Goal: Task Accomplishment & Management: Manage account settings

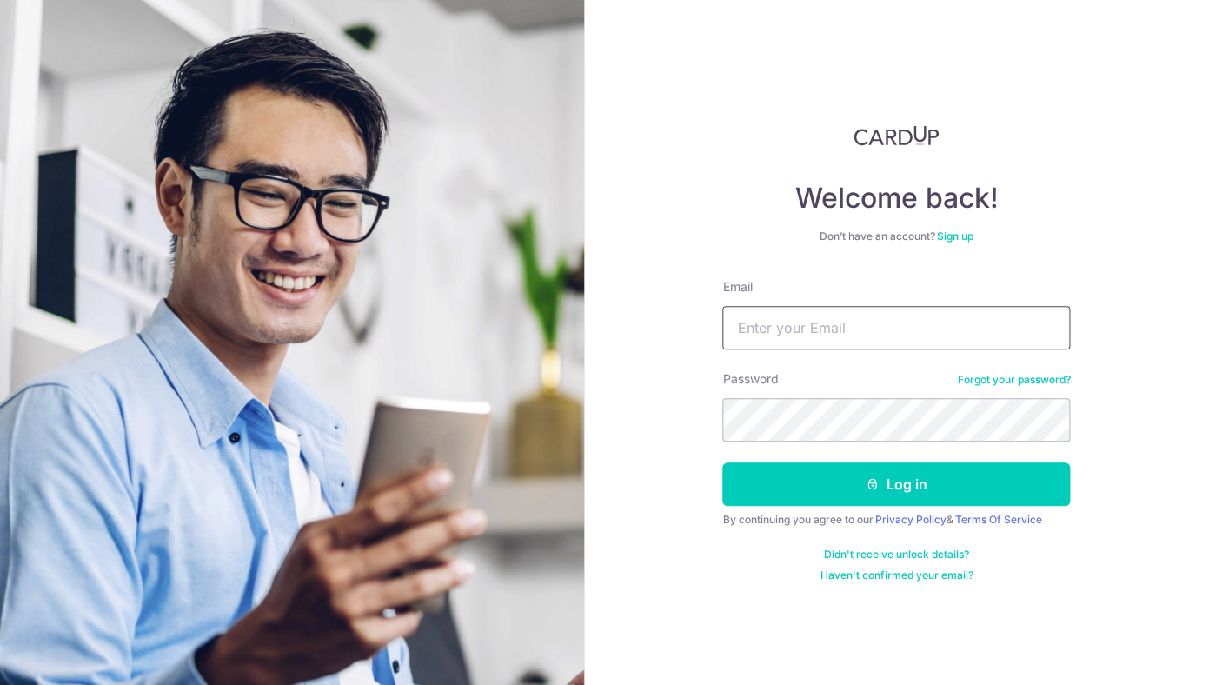
click at [915, 318] on input "Email" at bounding box center [896, 327] width 348 height 43
click at [867, 336] on input "Email" at bounding box center [896, 327] width 348 height 43
type input "n"
type input "[PERSON_NAME][EMAIL_ADDRESS][PERSON_NAME][DOMAIN_NAME]"
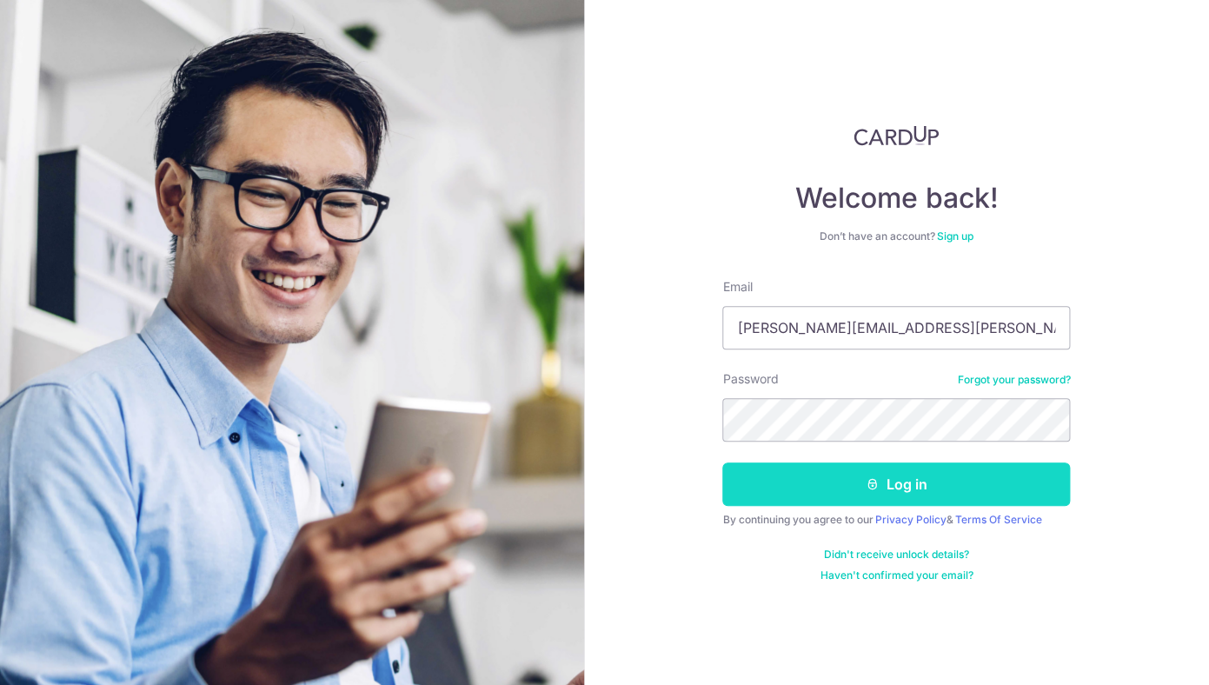
click at [906, 495] on button "Log in" at bounding box center [896, 483] width 348 height 43
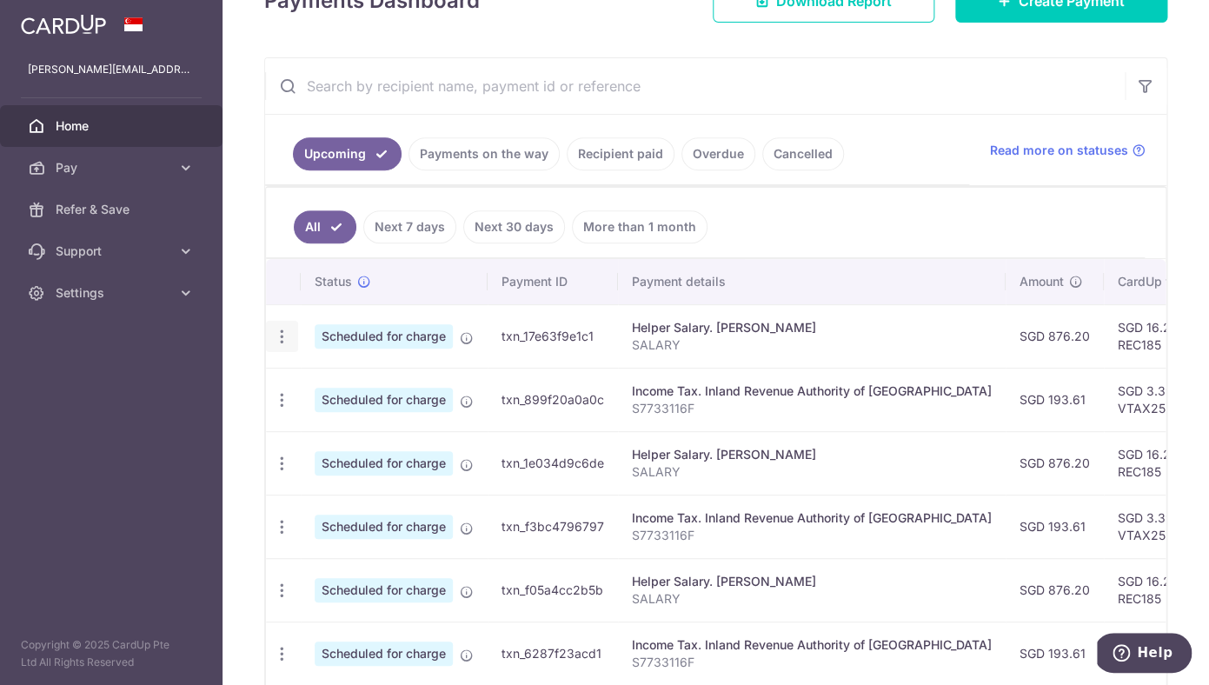
click at [279, 337] on icon "button" at bounding box center [282, 337] width 18 height 18
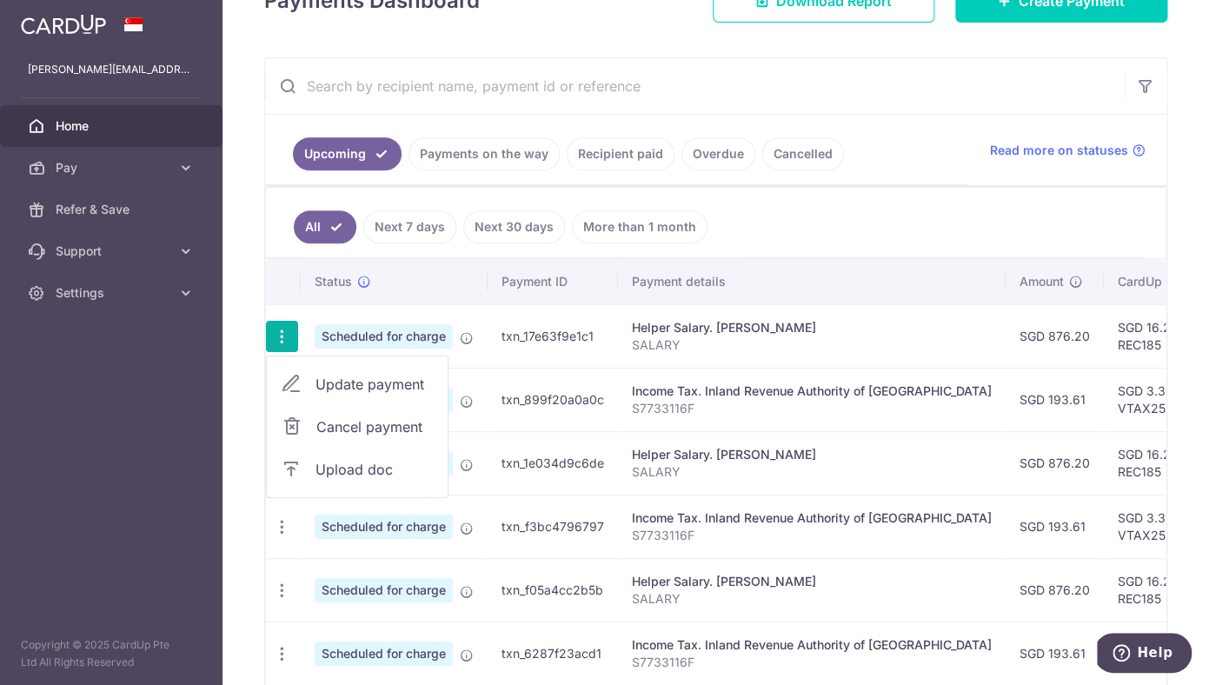
click at [346, 389] on span "Update payment" at bounding box center [374, 384] width 118 height 21
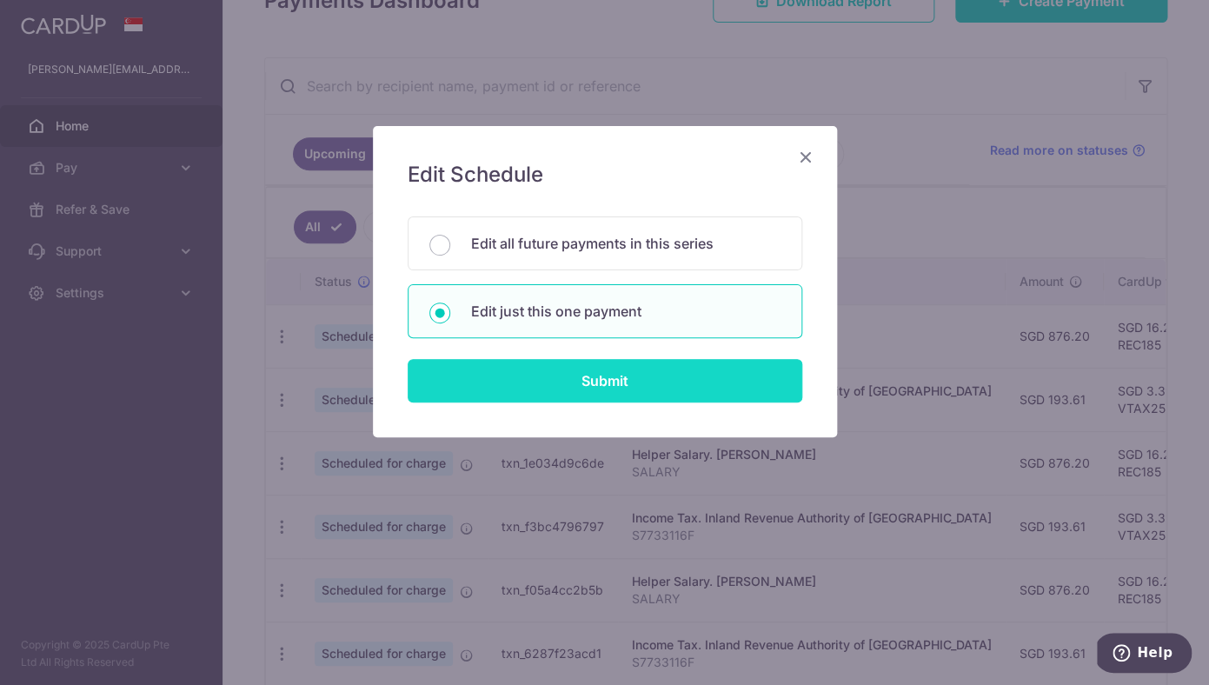
click at [572, 379] on input "Submit" at bounding box center [605, 380] width 394 height 43
radio input "true"
type input "876.20"
type input "[DATE]"
type input "SALARY"
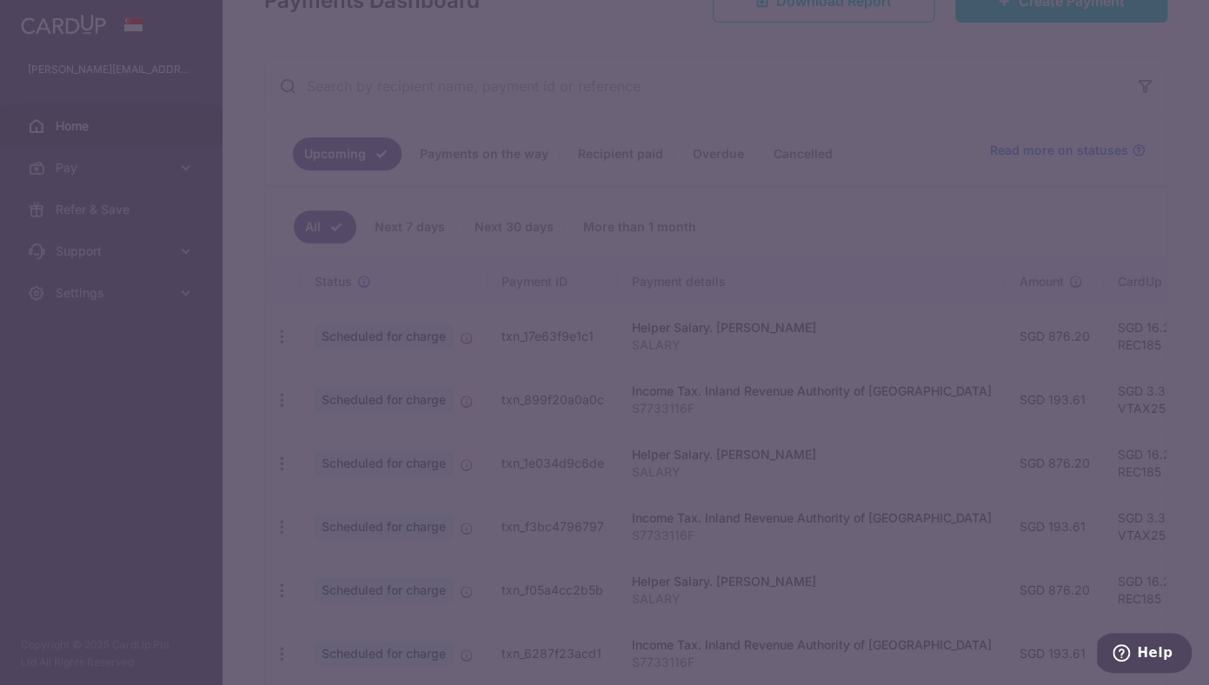
type input "REC185"
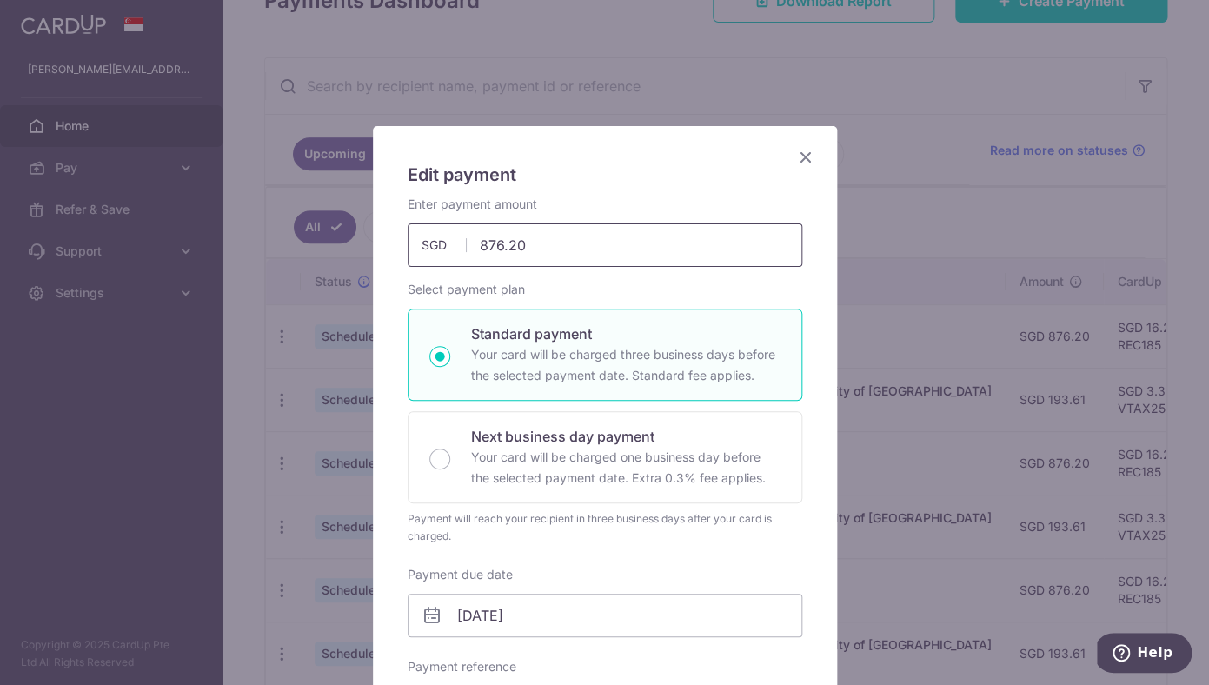
click at [596, 238] on input "876.20" at bounding box center [605, 244] width 394 height 43
type input "963.80"
click at [665, 168] on h5 "Edit payment" at bounding box center [605, 175] width 394 height 28
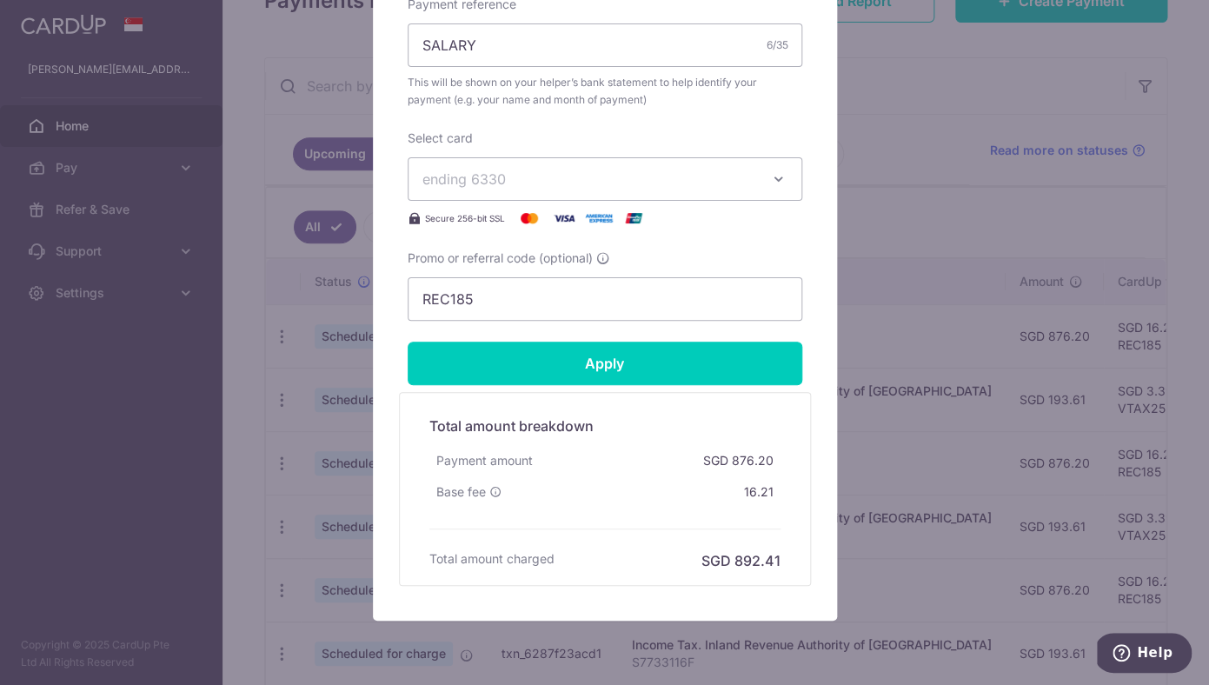
scroll to position [717, 0]
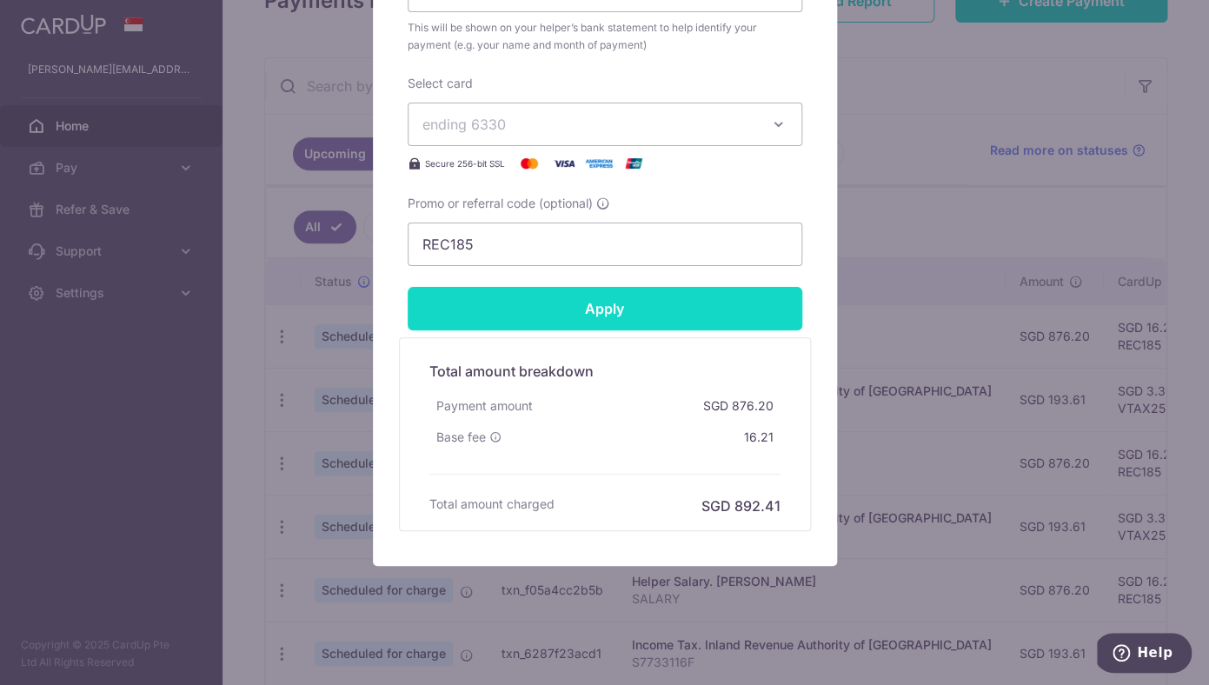
click at [673, 309] on input "Apply" at bounding box center [605, 308] width 394 height 43
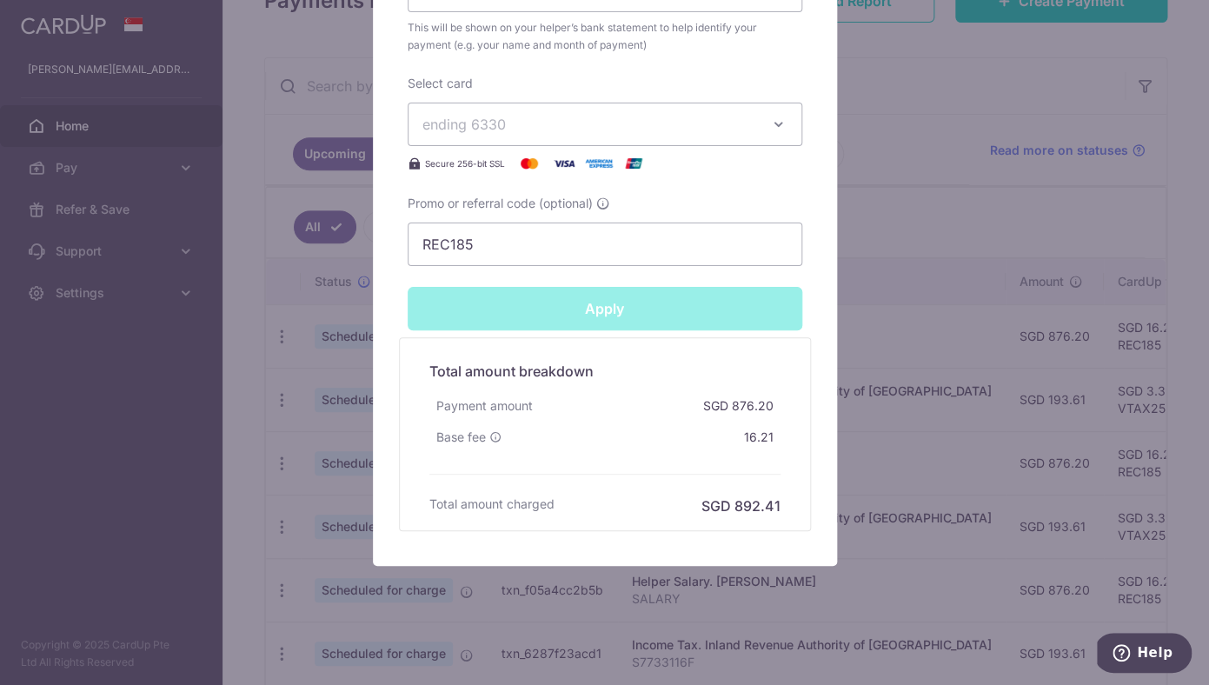
type input "Successfully Applied"
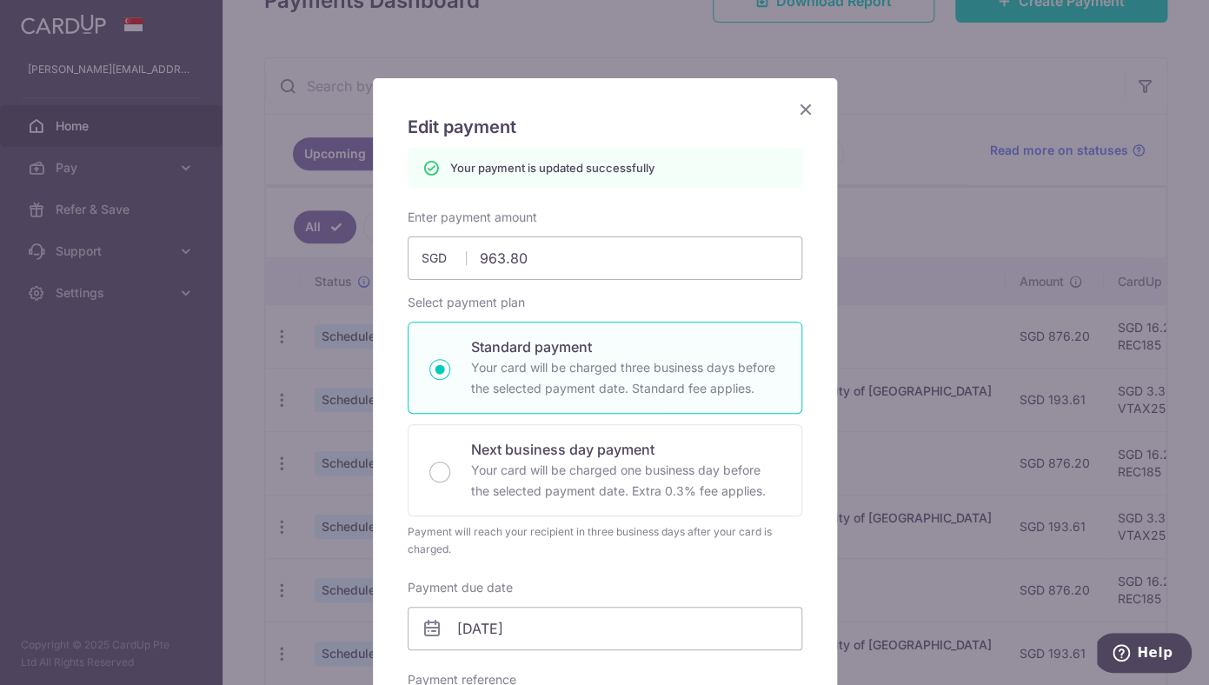
scroll to position [0, 0]
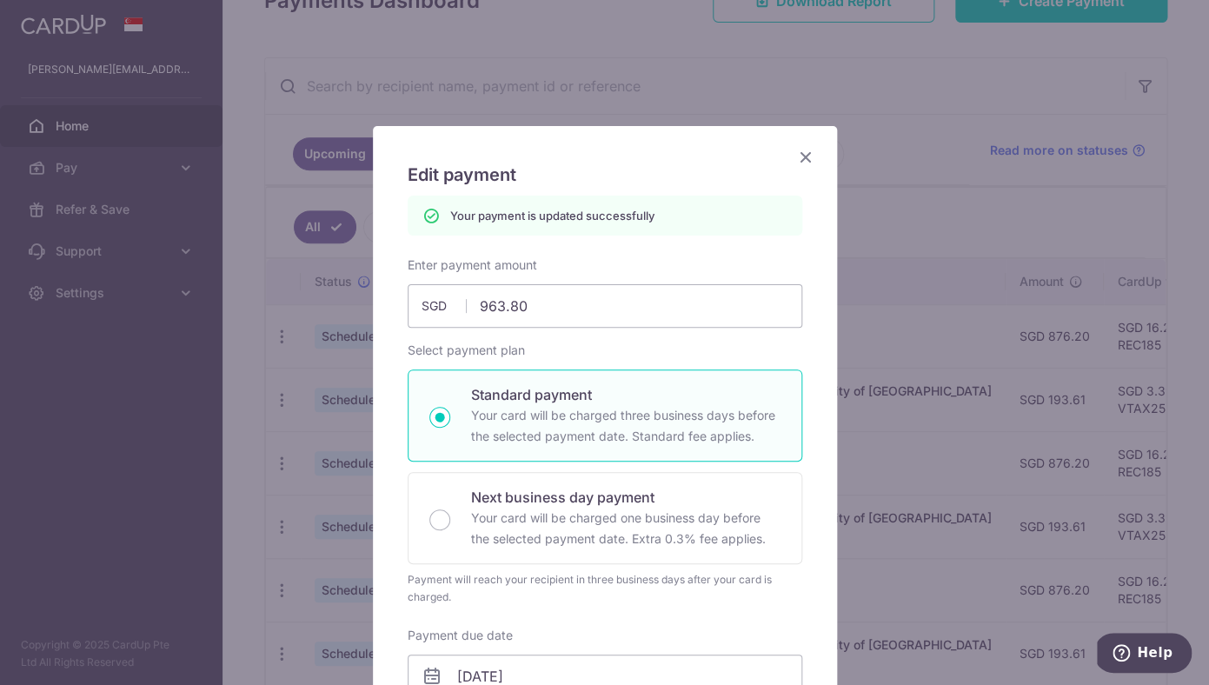
click at [804, 158] on icon "Close" at bounding box center [805, 157] width 21 height 22
